Goal: Information Seeking & Learning: Learn about a topic

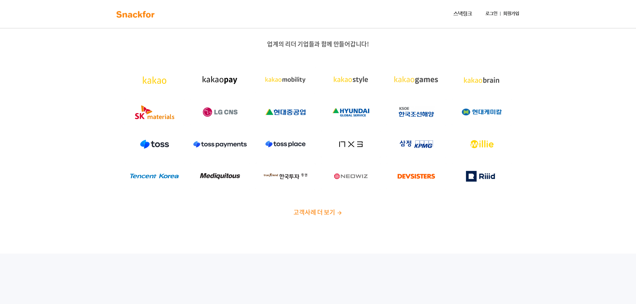
click at [129, 16] on img at bounding box center [136, 14] width 42 height 11
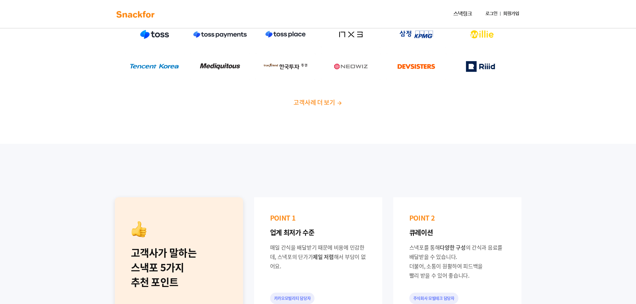
scroll to position [100, 0]
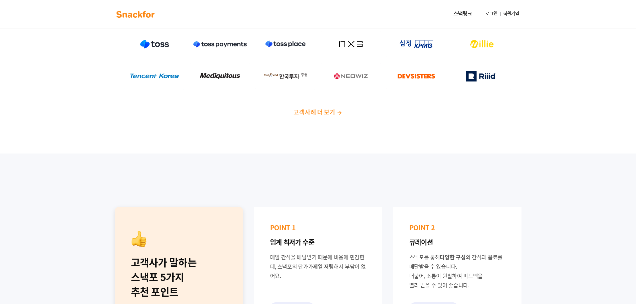
click at [326, 108] on span "고객사례 더 보기" at bounding box center [314, 112] width 41 height 9
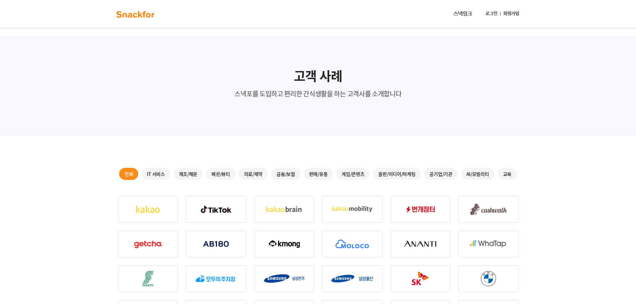
click at [322, 172] on div "판매/유통" at bounding box center [318, 174] width 29 height 12
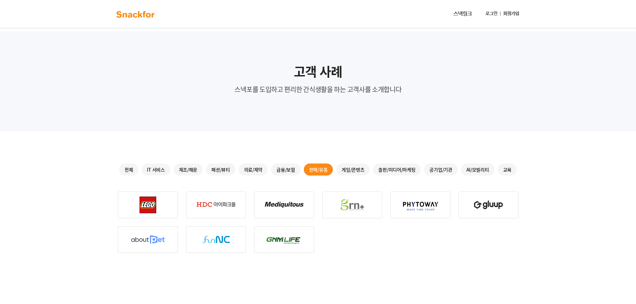
scroll to position [33, 0]
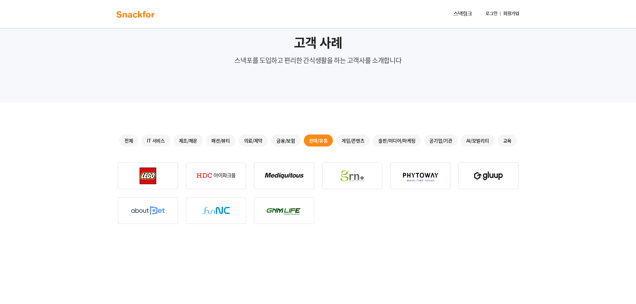
click at [370, 204] on div at bounding box center [318, 193] width 401 height 61
click at [365, 203] on div at bounding box center [318, 193] width 401 height 61
click at [187, 140] on div "제조/해운" at bounding box center [188, 141] width 29 height 12
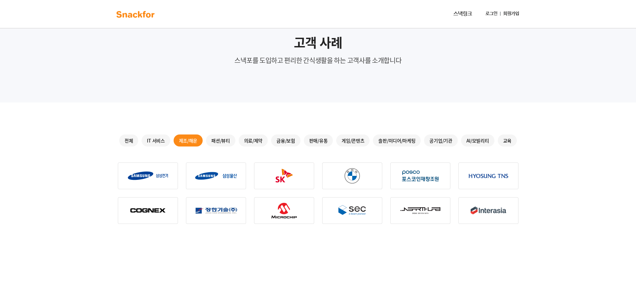
click at [219, 140] on div "패션/뷰티" at bounding box center [220, 141] width 29 height 12
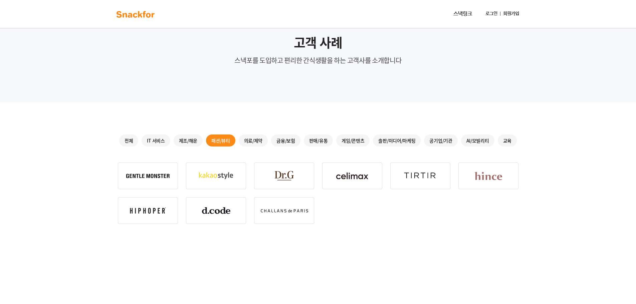
click at [363, 208] on div at bounding box center [318, 193] width 401 height 61
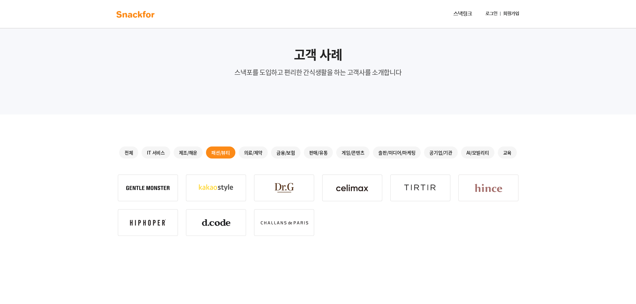
scroll to position [0, 0]
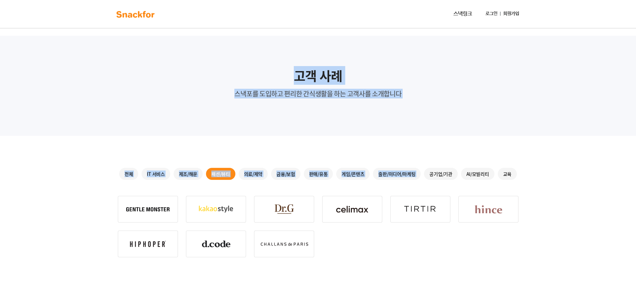
drag, startPoint x: 262, startPoint y: 69, endPoint x: 432, endPoint y: 141, distance: 184.2
click at [430, 141] on div "고객 사례 스낵포를 도입하고 편리한 간식생활을 하는 고객사를 소개합니다 전체 IT 서비스 제조/해운 패션/뷰티 의료/제약 금융/보험 판매/유통…" at bounding box center [318, 239] width 636 height 462
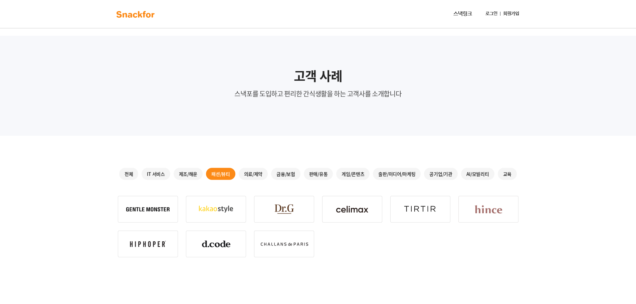
click at [432, 141] on div "전체 IT 서비스 제조/해운 패션/뷰티 의료/제약 금융/보험 판매/유통 게임/콘텐츠 출판/미디어/마케팅 공기업/기관 AI/모빌리티 교육" at bounding box center [318, 303] width 422 height 334
click at [423, 136] on div "전체 IT 서비스 제조/해운 패션/뷰티 의료/제약 금융/보험 판매/유통 게임/콘텐츠 출판/미디어/마케팅 공기업/기관 AI/모빌리티 교육" at bounding box center [318, 303] width 422 height 334
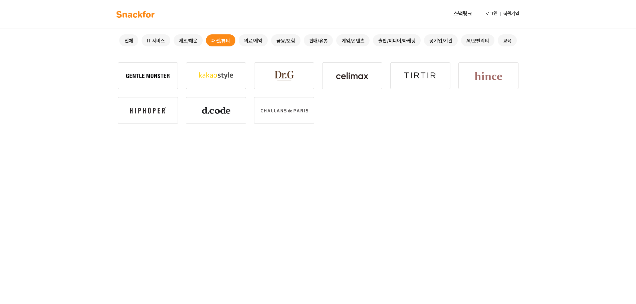
click at [405, 132] on div "전체 IT 서비스 제조/해운 패션/뷰티 의료/제약 금융/보험 판매/유통 게임/콘텐츠 출판/미디어/마케팅 공기업/기관 AI/모빌리티 교육" at bounding box center [318, 169] width 422 height 334
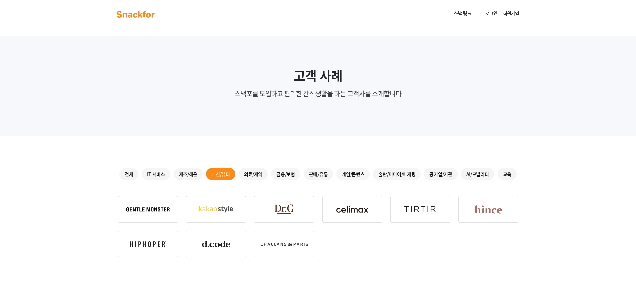
click at [588, 122] on div "고객 사례 스낵포를 도입하고 편리한 간식생활을 하는 고객사를 소개합니다" at bounding box center [318, 86] width 636 height 100
click at [251, 176] on div "의료/제약" at bounding box center [253, 174] width 29 height 12
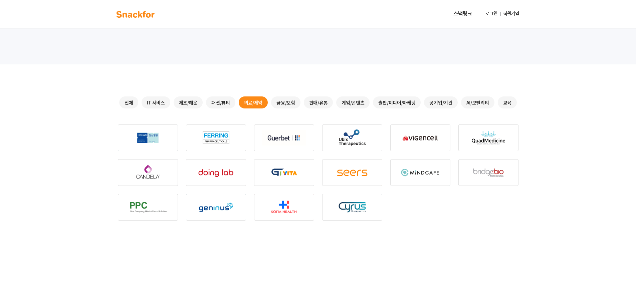
scroll to position [33, 0]
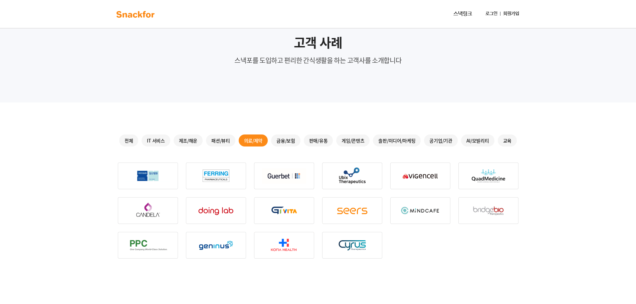
click at [285, 140] on div "금융/보험" at bounding box center [285, 141] width 29 height 12
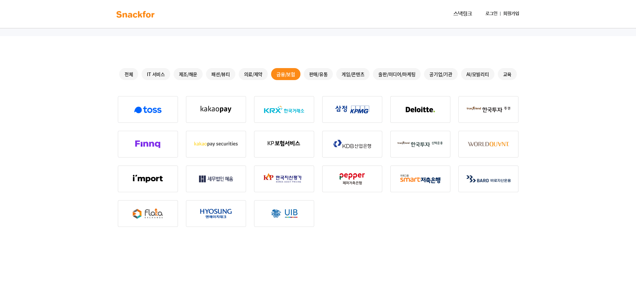
scroll to position [100, 0]
click at [321, 76] on div "판매/유통" at bounding box center [318, 74] width 29 height 12
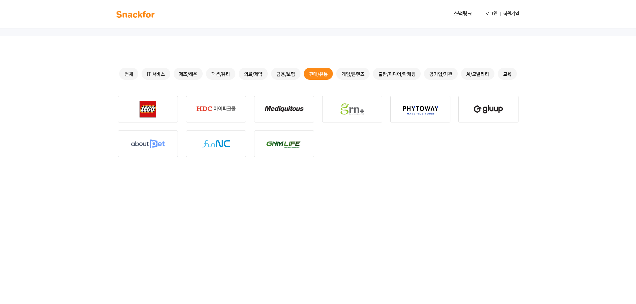
click at [356, 77] on div "게임/콘텐츠" at bounding box center [352, 74] width 33 height 12
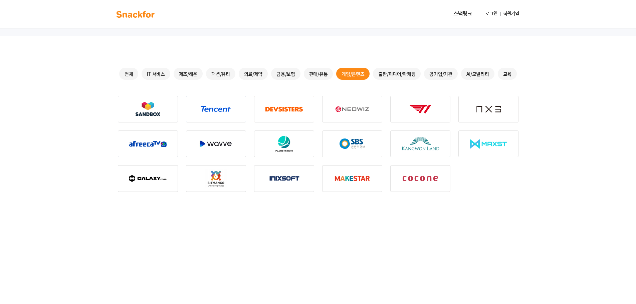
click at [398, 74] on div "출판/미디어/마케팅" at bounding box center [397, 74] width 48 height 12
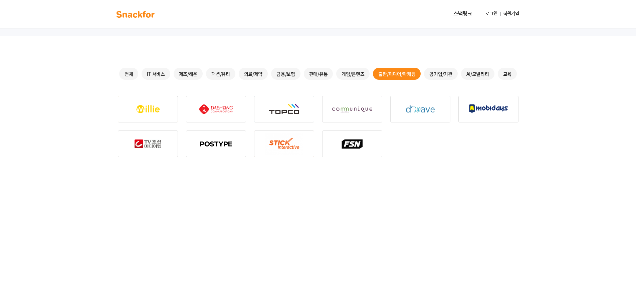
click at [444, 72] on div "공기업/기관" at bounding box center [440, 74] width 33 height 12
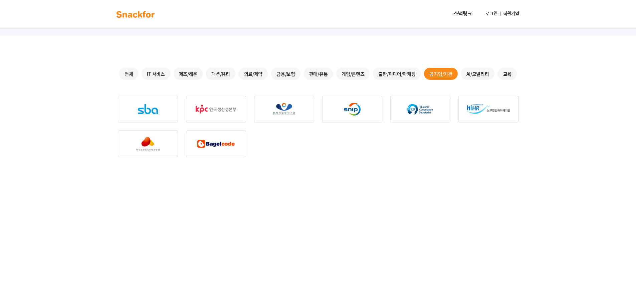
click at [488, 78] on div "AI/모빌리티" at bounding box center [477, 74] width 33 height 12
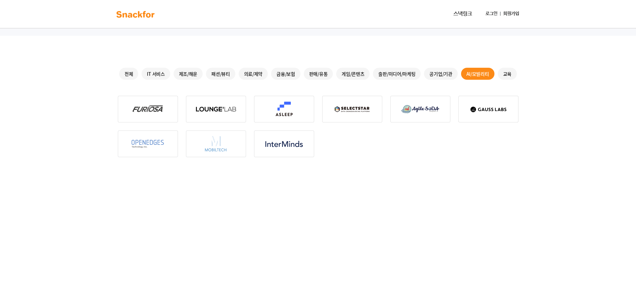
click at [504, 77] on div "교육" at bounding box center [507, 74] width 19 height 12
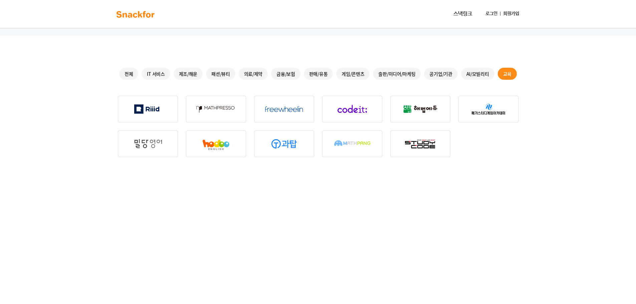
click at [331, 175] on div "전체 IT 서비스 제조/해운 패션/뷰티 의료/제약 금융/보험 판매/유통 게임/콘텐츠 출판/미디어/마케팅 공기업/기관 AI/모빌리티 교육" at bounding box center [318, 203] width 422 height 334
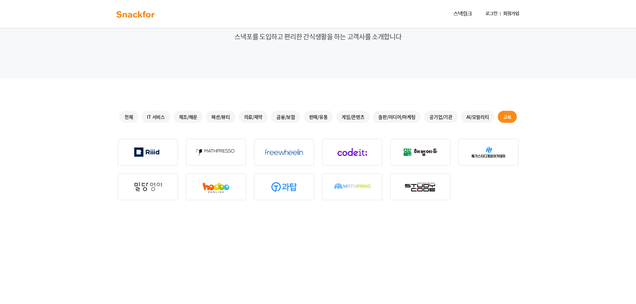
scroll to position [0, 0]
